Goal: Information Seeking & Learning: Find specific fact

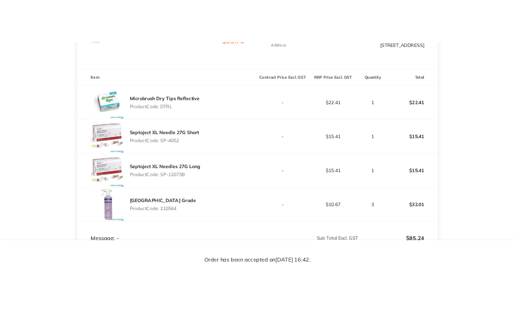
scroll to position [223, 0]
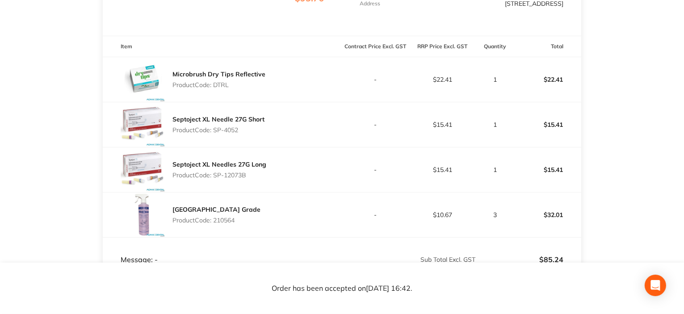
click at [225, 87] on p "Product Code: DTRL" at bounding box center [218, 84] width 93 height 7
copy p "DTRL"
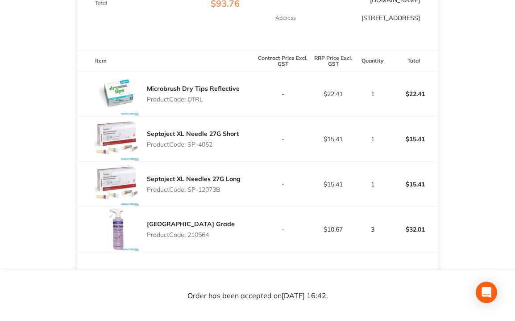
drag, startPoint x: 220, startPoint y: 138, endPoint x: 190, endPoint y: 138, distance: 29.9
click at [190, 141] on p "Product Code: SP-4052" at bounding box center [193, 144] width 92 height 7
copy p "SP-4052"
click at [229, 186] on p "Product Code: SP-12073B" at bounding box center [194, 189] width 94 height 7
drag, startPoint x: 210, startPoint y: 182, endPoint x: 188, endPoint y: 182, distance: 21.4
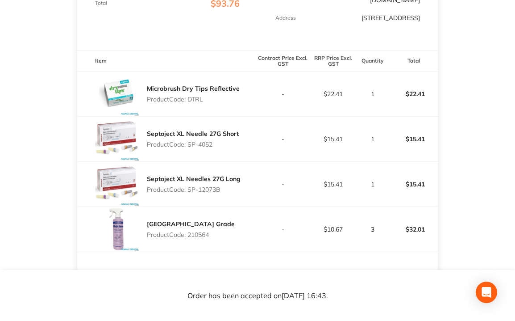
click at [188, 186] on p "Product Code: SP-12073B" at bounding box center [194, 189] width 94 height 7
copy p "SP-12073B"
click at [227, 232] on div "Viraclean Hospital Grade Product Code: 210564" at bounding box center [167, 229] width 180 height 45
click at [204, 231] on p "Product Code: 210564" at bounding box center [191, 234] width 88 height 7
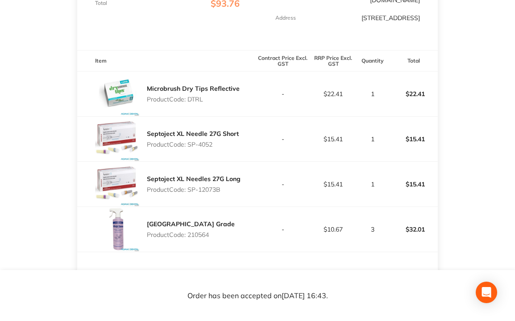
copy p "210564"
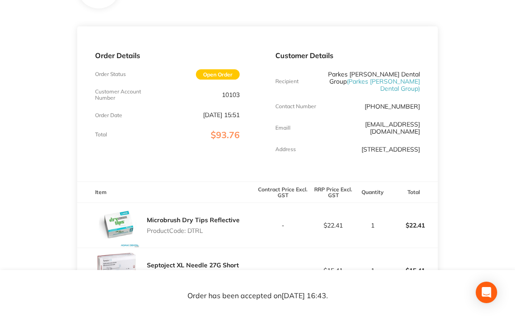
scroll to position [0, 0]
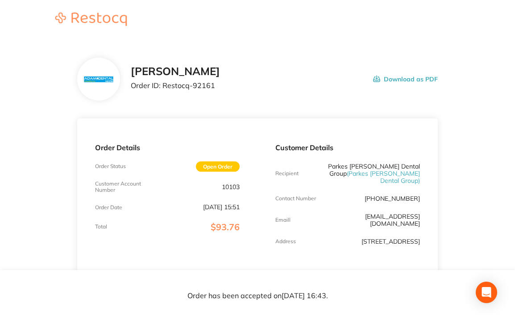
click at [206, 84] on p "Order ID: Restocq- 92161" at bounding box center [175, 85] width 89 height 8
click at [199, 87] on p "Order ID: Restocq- 92161" at bounding box center [175, 85] width 89 height 8
